Goal: Check status: Check status

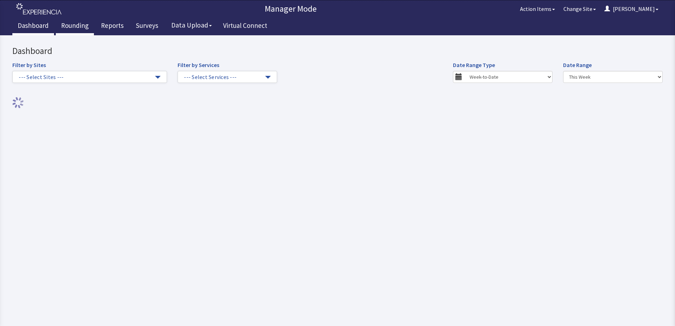
click at [70, 22] on link "Rounding" at bounding box center [75, 27] width 38 height 18
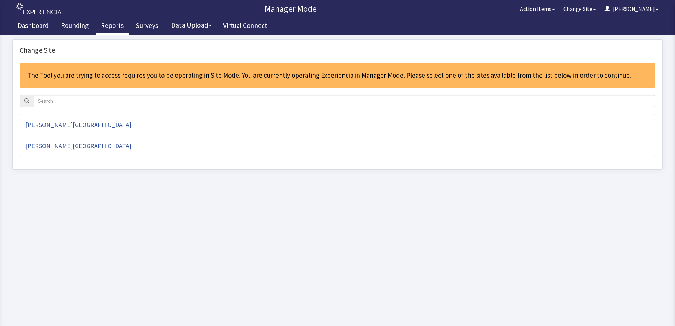
click at [108, 27] on link "Reports" at bounding box center [112, 27] width 33 height 18
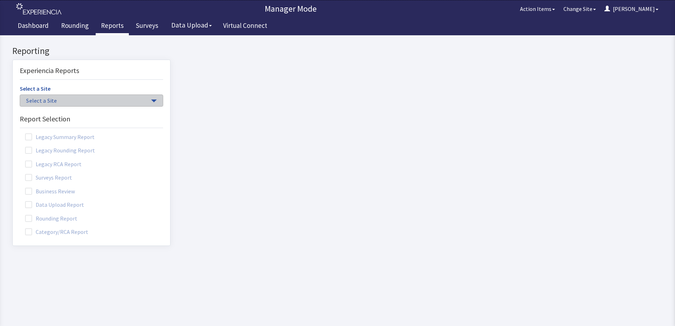
click at [139, 104] on span "Select a Site" at bounding box center [88, 101] width 124 height 8
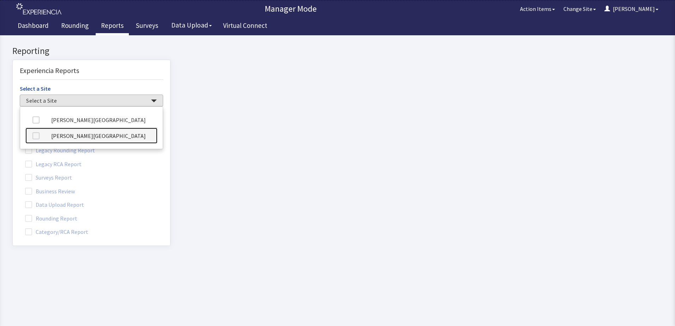
click at [118, 136] on link "[PERSON_NAME][GEOGRAPHIC_DATA]" at bounding box center [91, 136] width 132 height 16
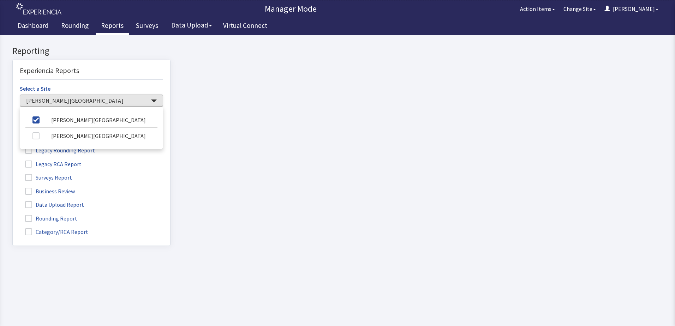
click at [30, 218] on span at bounding box center [28, 218] width 7 height 7
click at [13, 215] on input "Rounding Report" at bounding box center [13, 215] width 0 height 0
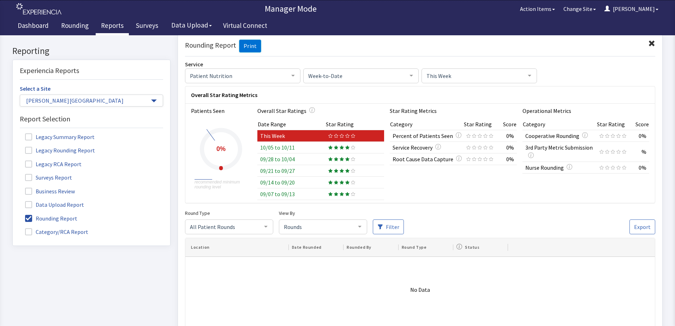
scroll to position [35, 0]
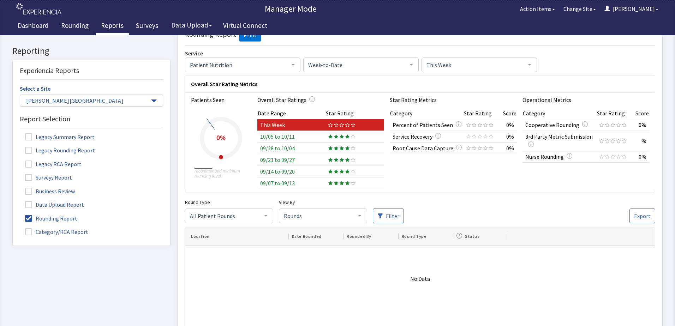
click at [291, 134] on td "10/05 to 10/11" at bounding box center [291, 137] width 68 height 12
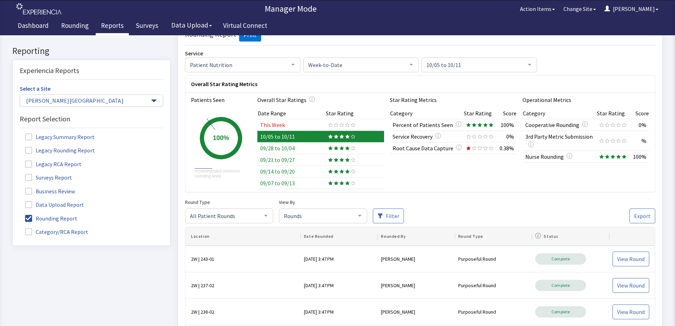
click at [264, 216] on div at bounding box center [266, 215] width 14 height 13
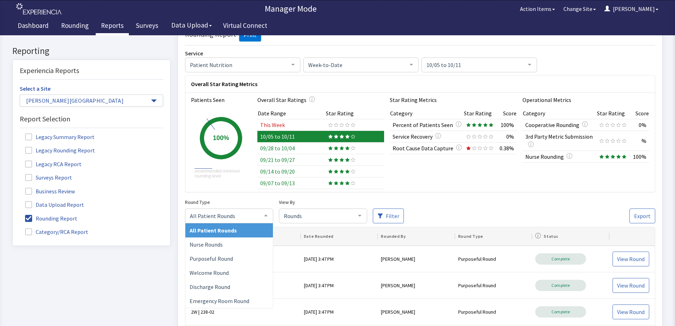
click at [264, 216] on div at bounding box center [266, 215] width 14 height 13
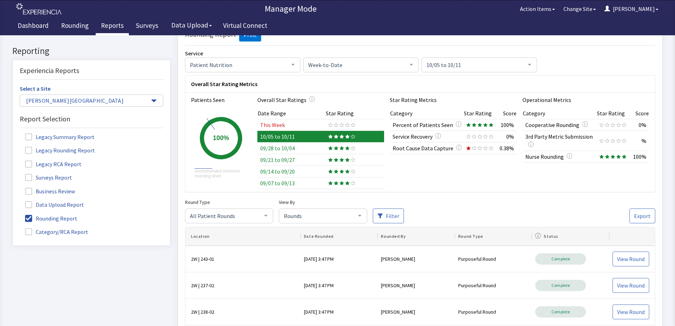
click at [363, 216] on div at bounding box center [360, 215] width 14 height 13
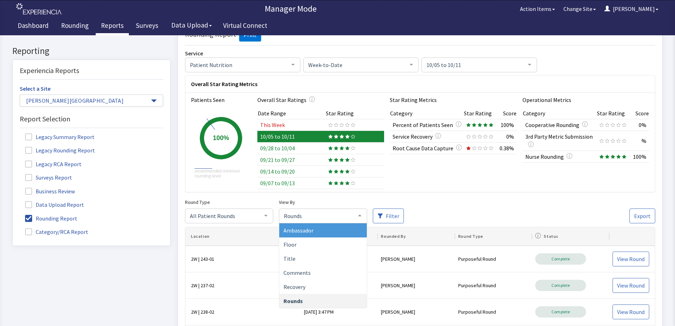
click at [310, 229] on span "Ambassador" at bounding box center [298, 230] width 30 height 7
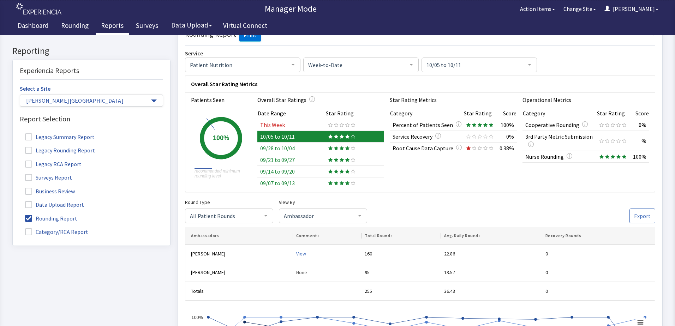
click at [295, 148] on td "09/28 to 10/04" at bounding box center [291, 149] width 68 height 12
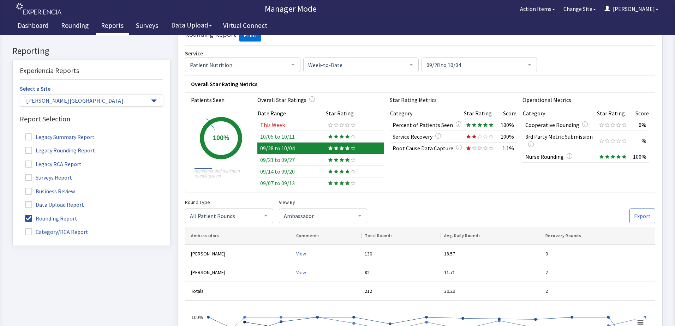
click at [292, 158] on td "09/21 to 09/27" at bounding box center [291, 160] width 68 height 12
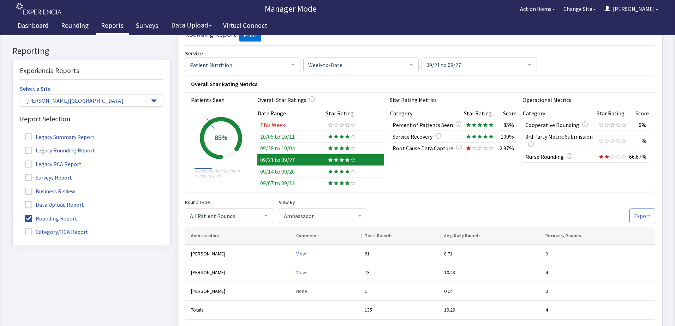
click at [291, 173] on td "09/14 to 09/20" at bounding box center [291, 172] width 68 height 12
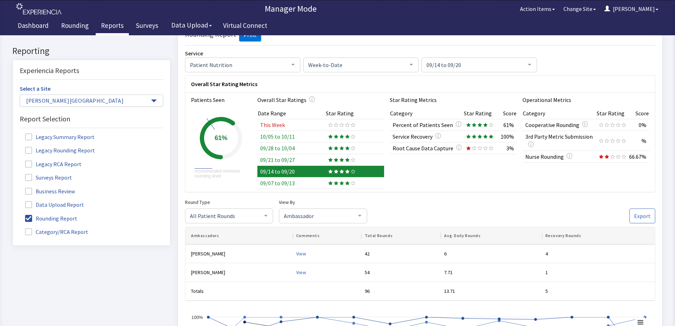
click at [285, 183] on td "09/07 to 09/13" at bounding box center [291, 183] width 68 height 12
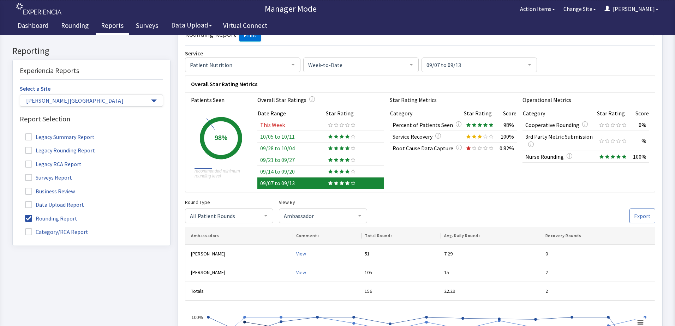
click at [284, 146] on td "09/28 to 10/04" at bounding box center [291, 149] width 68 height 12
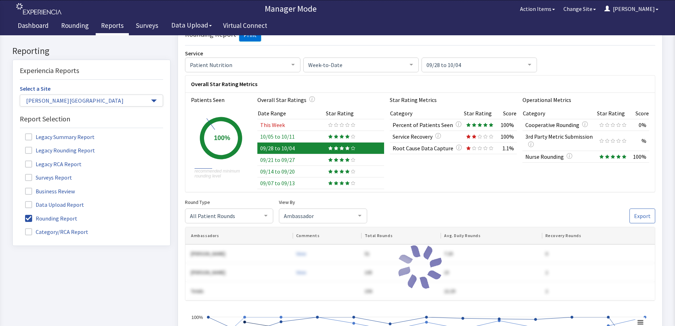
click at [285, 135] on td "10/05 to 10/11" at bounding box center [291, 137] width 68 height 12
